Goal: Task Accomplishment & Management: Manage account settings

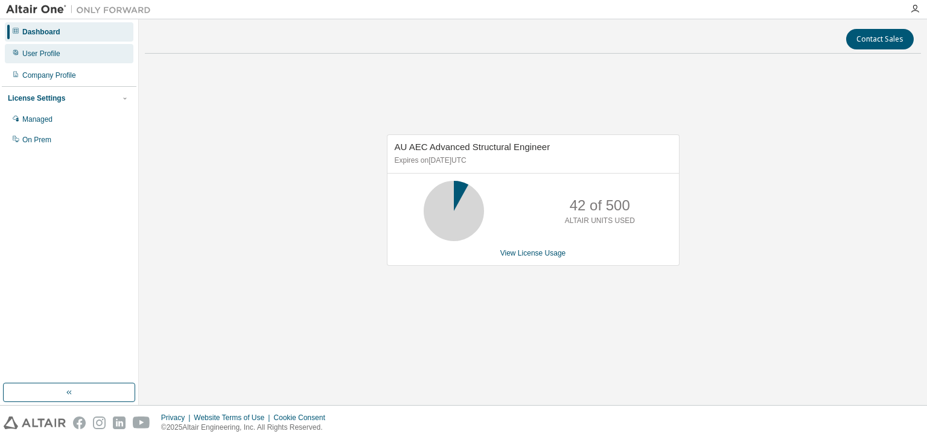
click at [36, 58] on div "User Profile" at bounding box center [41, 54] width 38 height 10
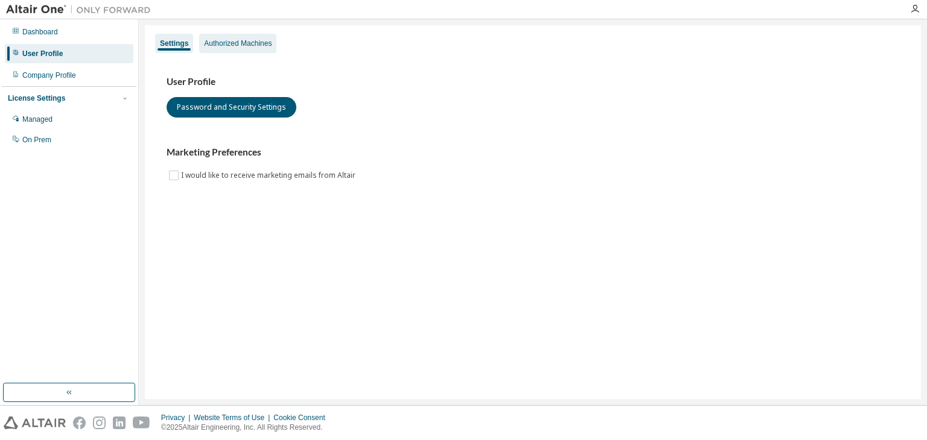
click at [244, 34] on div "Authorized Machines" at bounding box center [237, 43] width 77 height 19
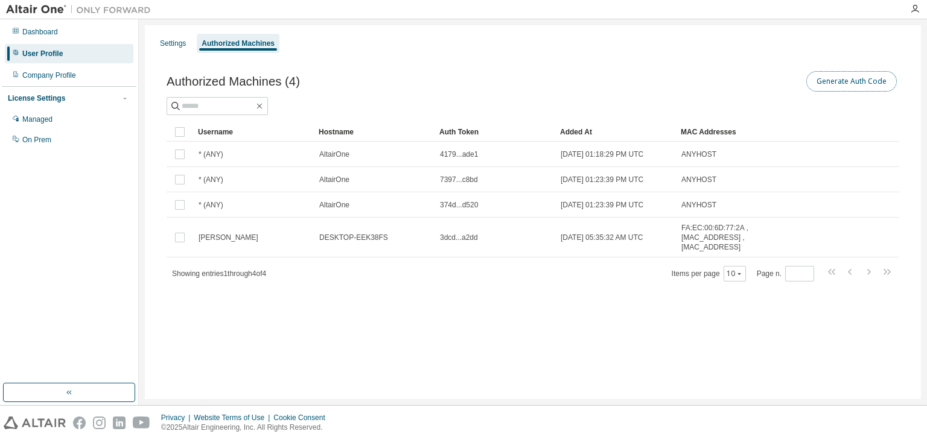
click at [833, 84] on button "Generate Auth Code" at bounding box center [851, 81] width 91 height 21
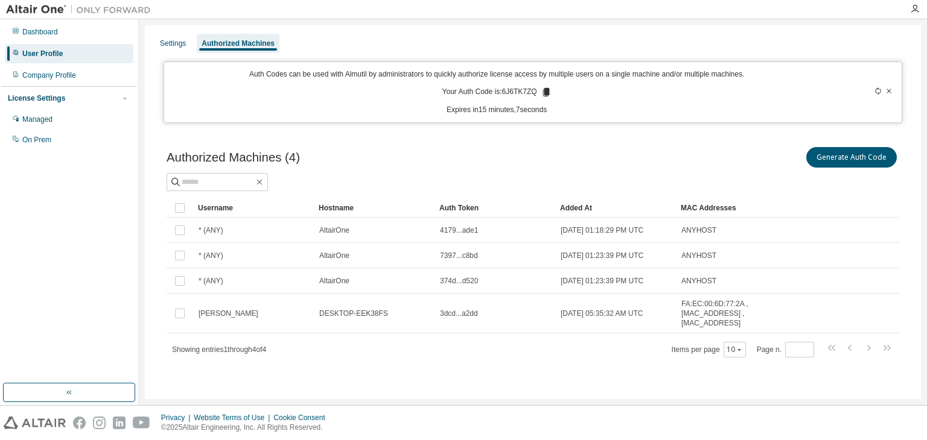
click at [547, 95] on icon at bounding box center [545, 92] width 7 height 8
click at [830, 46] on div "Settings Authorized Machines" at bounding box center [532, 44] width 761 height 22
click at [819, 428] on div "Privacy Website Terms of Use Cookie Consent © 2025 Altair Engineering, Inc. All…" at bounding box center [463, 423] width 927 height 34
